Goal: Find specific page/section: Find specific page/section

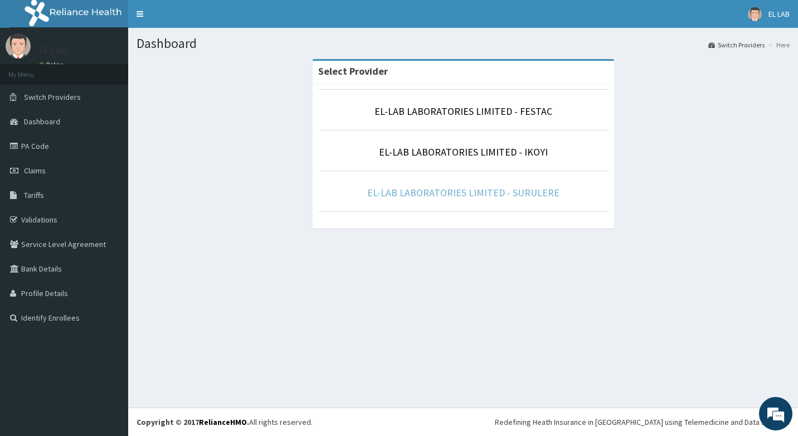
click at [531, 198] on link "EL-LAB LABORATORIES LIMITED - SURULERE" at bounding box center [463, 192] width 192 height 13
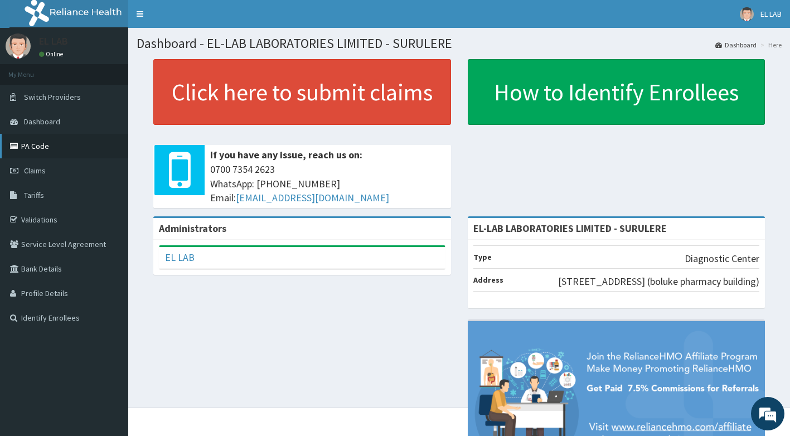
click at [85, 147] on link "PA Code" at bounding box center [64, 146] width 128 height 25
